Goal: Task Accomplishment & Management: Manage account settings

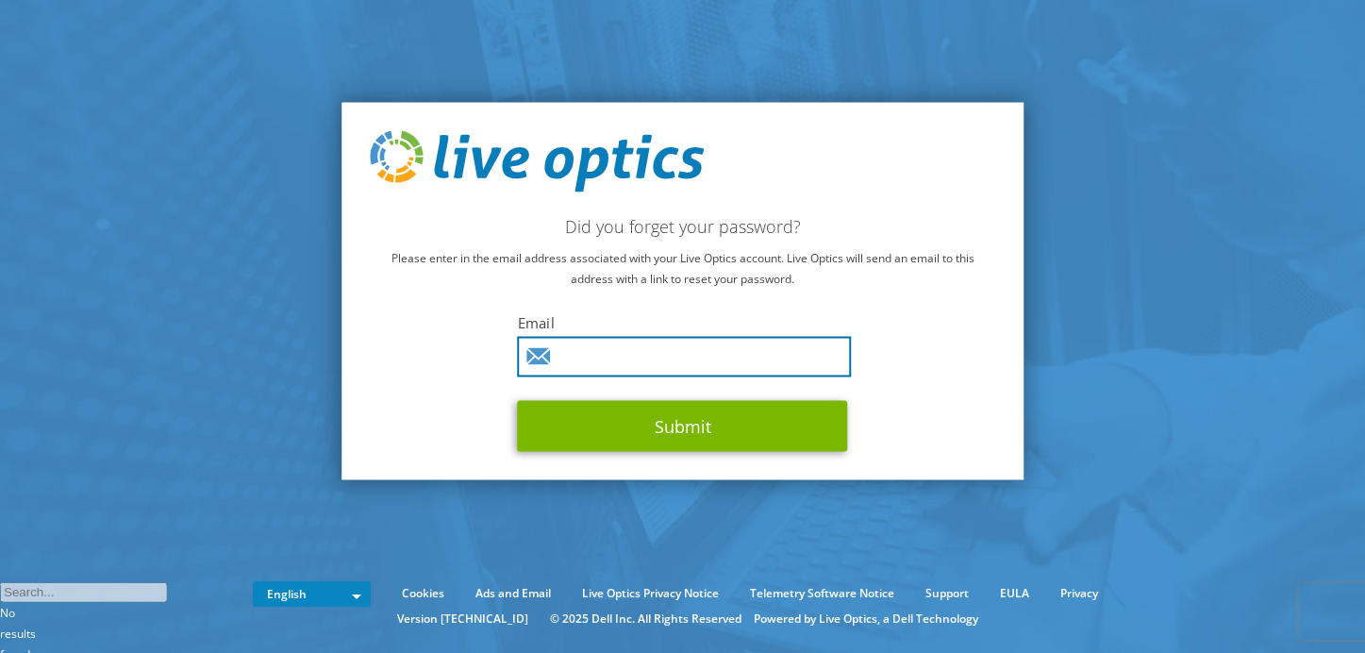
paste input "[EMAIL_ADDRESS][DOMAIN_NAME]"
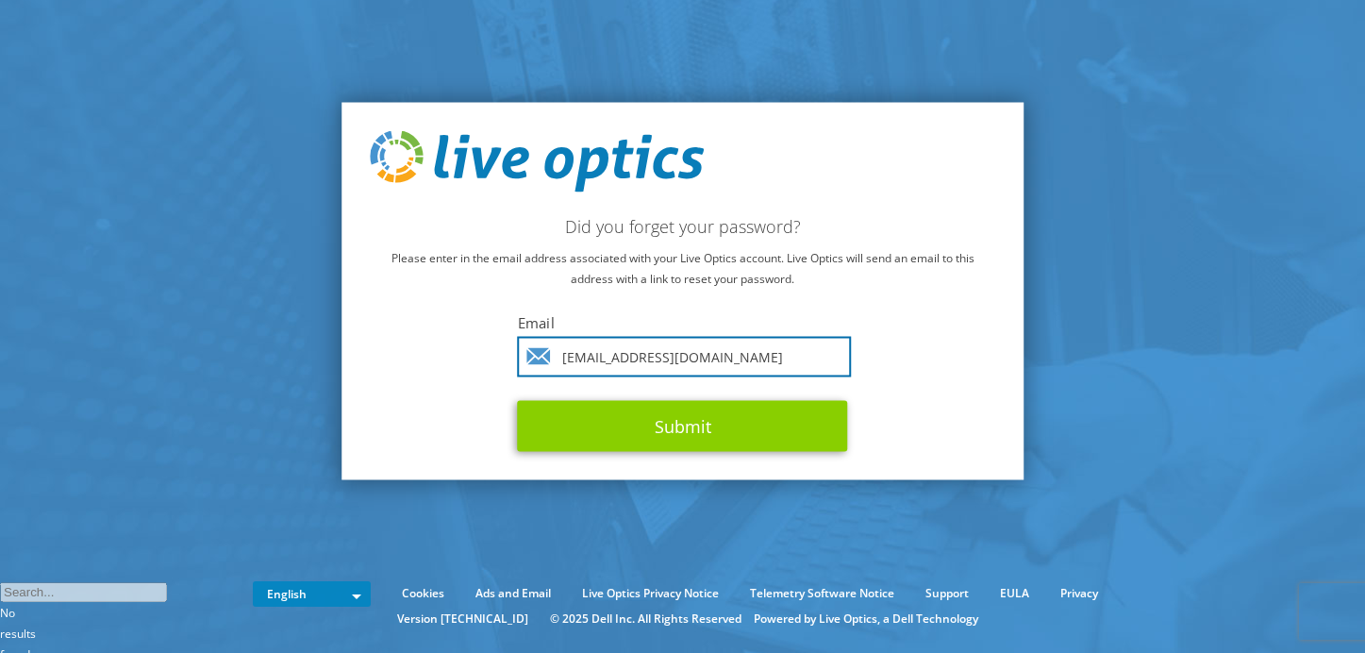
type input "[EMAIL_ADDRESS][DOMAIN_NAME]"
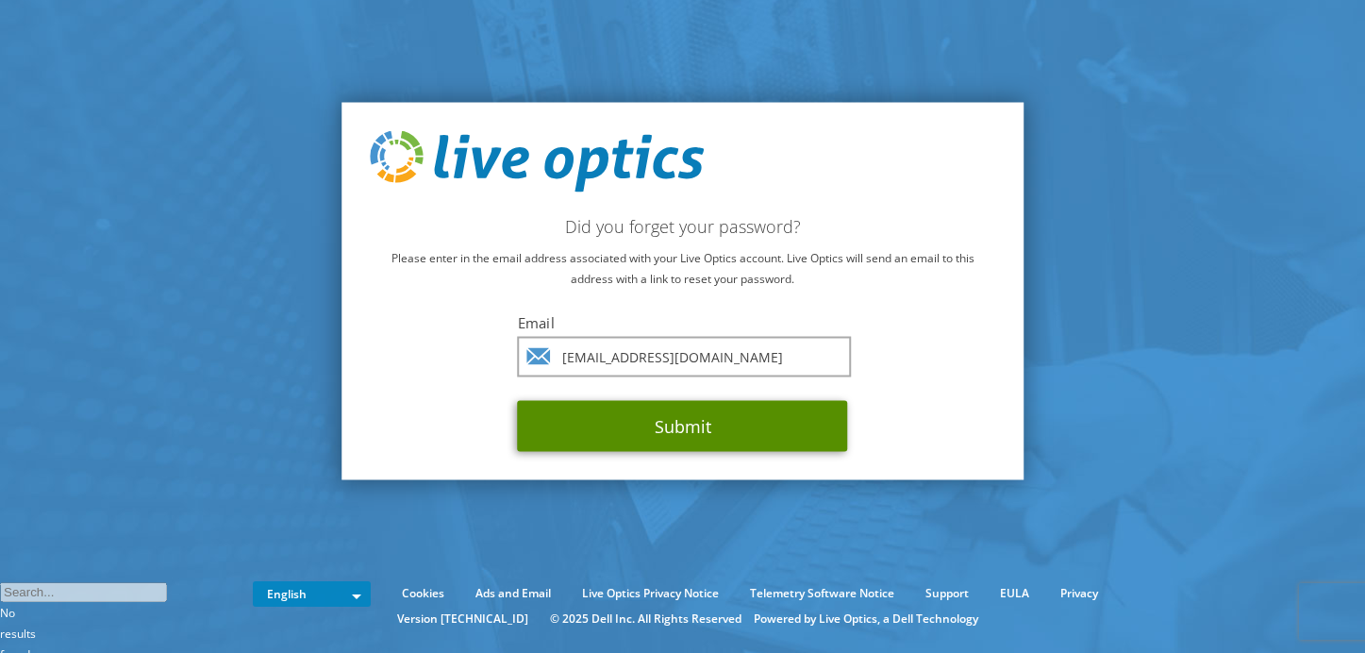
click at [675, 443] on button "Submit" at bounding box center [683, 426] width 330 height 51
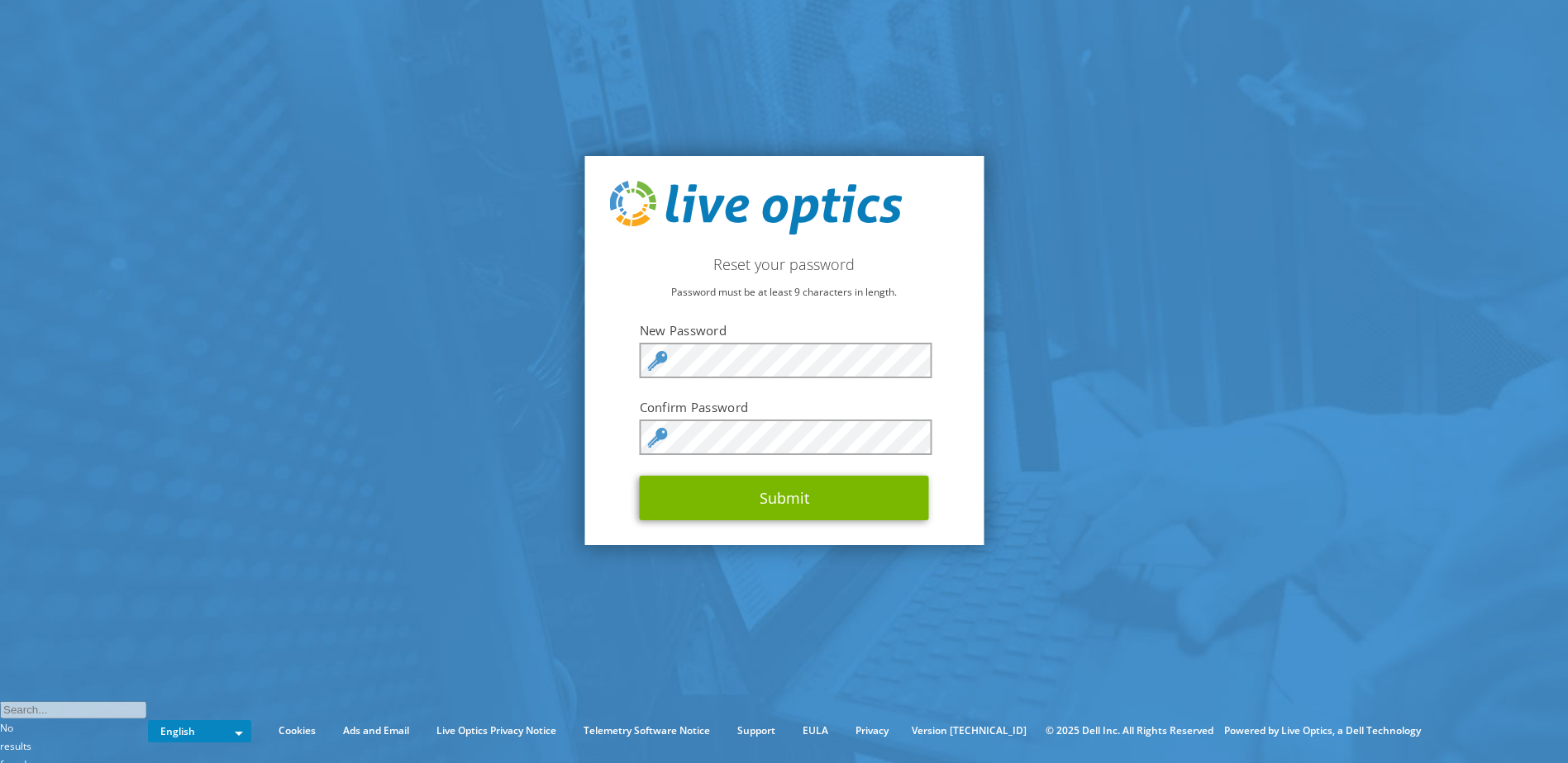
click at [933, 412] on div at bounding box center [785, 450] width 339 height 143
click at [785, 491] on button "Submit" at bounding box center [784, 498] width 289 height 45
